Goal: Find specific page/section: Find specific page/section

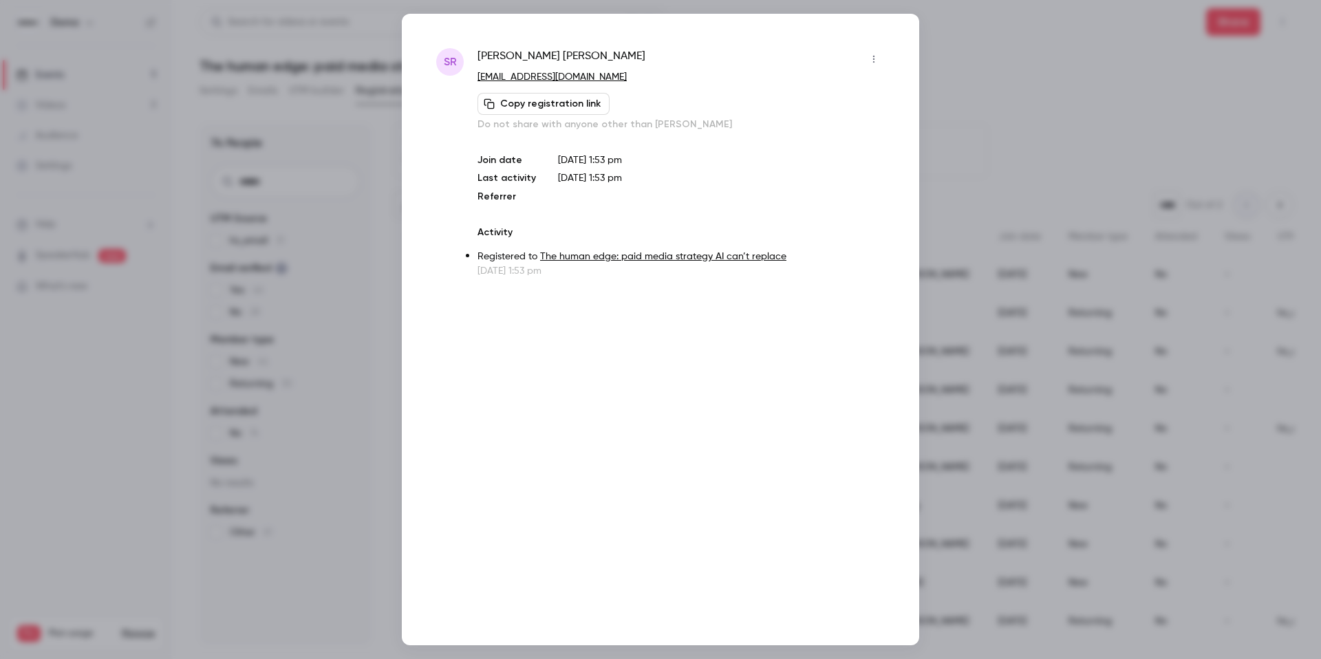
click at [334, 301] on div at bounding box center [660, 329] width 1321 height 659
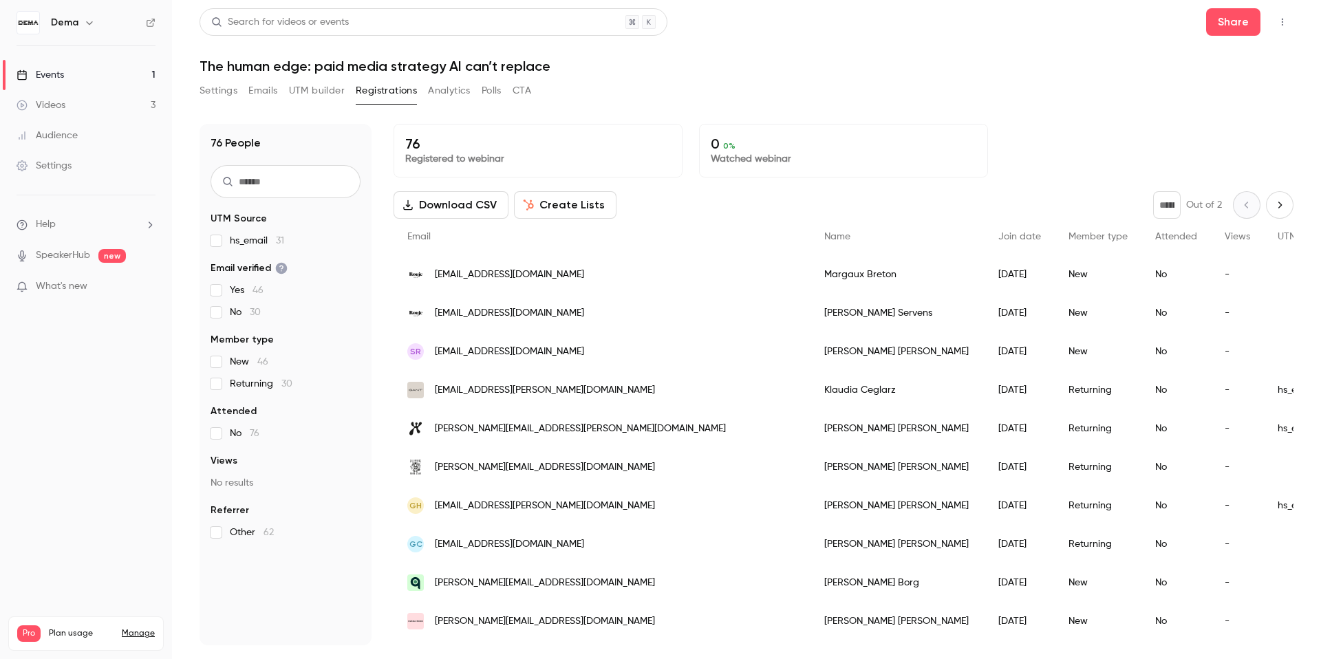
click at [329, 182] on input "text" at bounding box center [286, 181] width 150 height 33
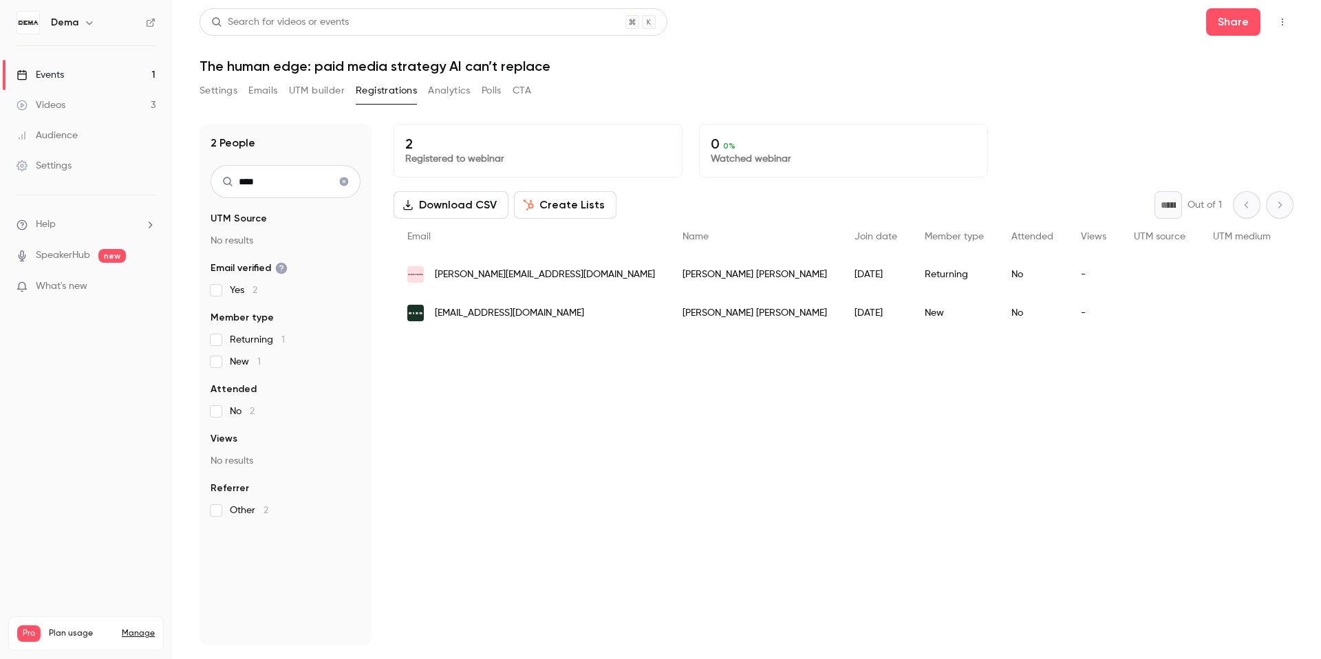
type input "****"
click at [345, 186] on icon "Clear search" at bounding box center [343, 182] width 11 height 10
